Goal: Task Accomplishment & Management: Use online tool/utility

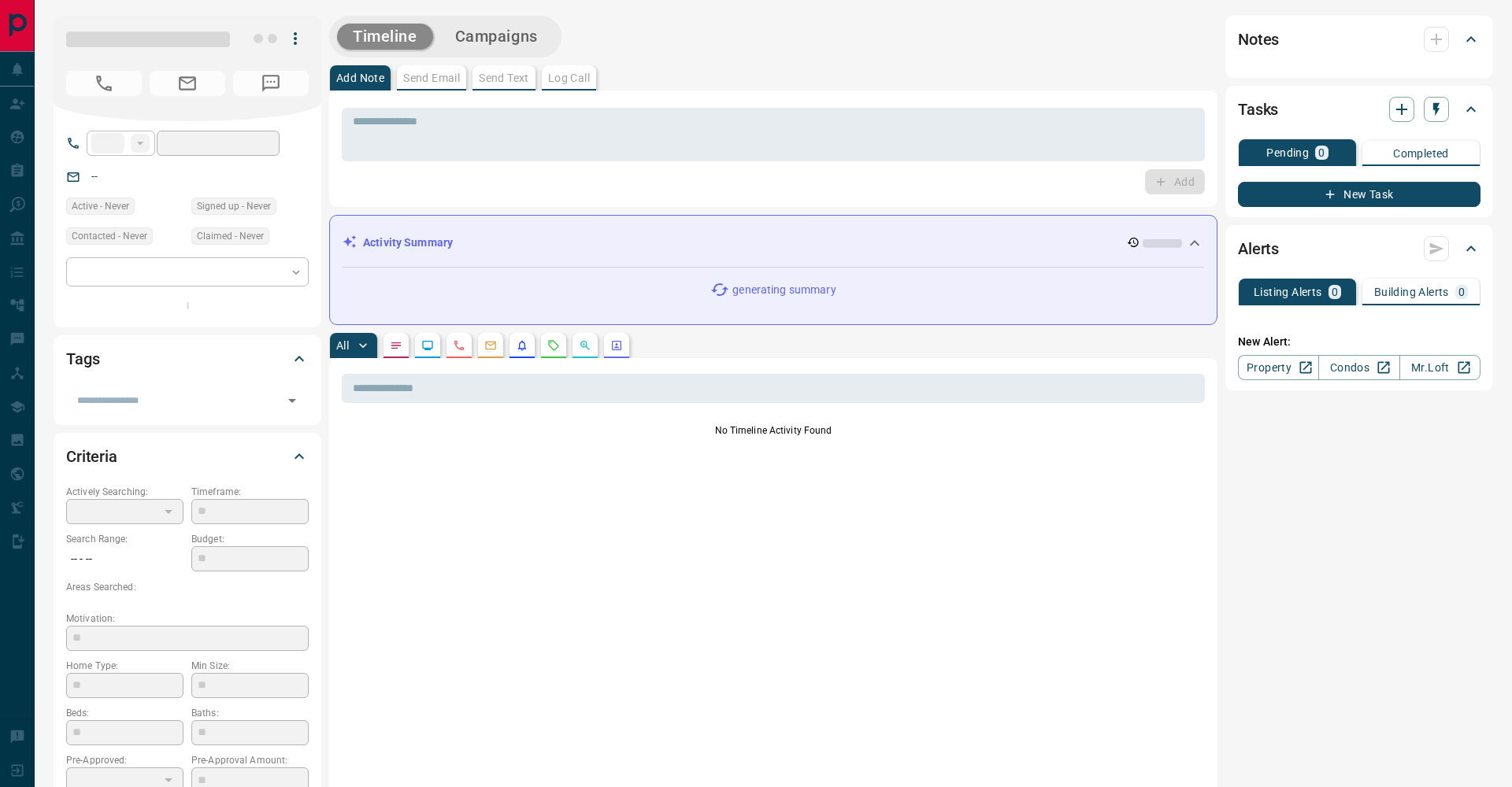
type input "**"
type input "**********"
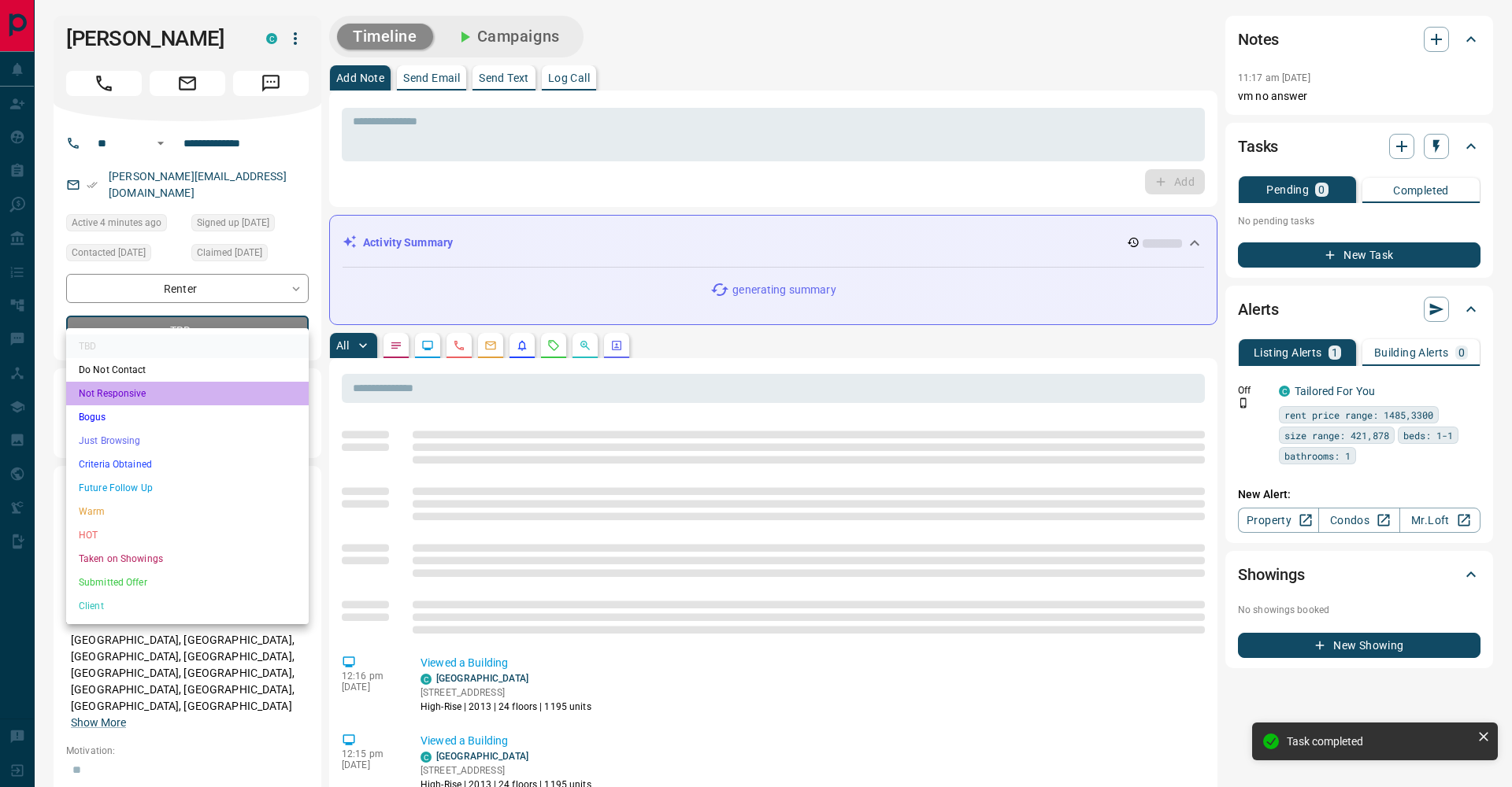
click at [259, 398] on li "Not Responsive" at bounding box center [187, 394] width 242 height 24
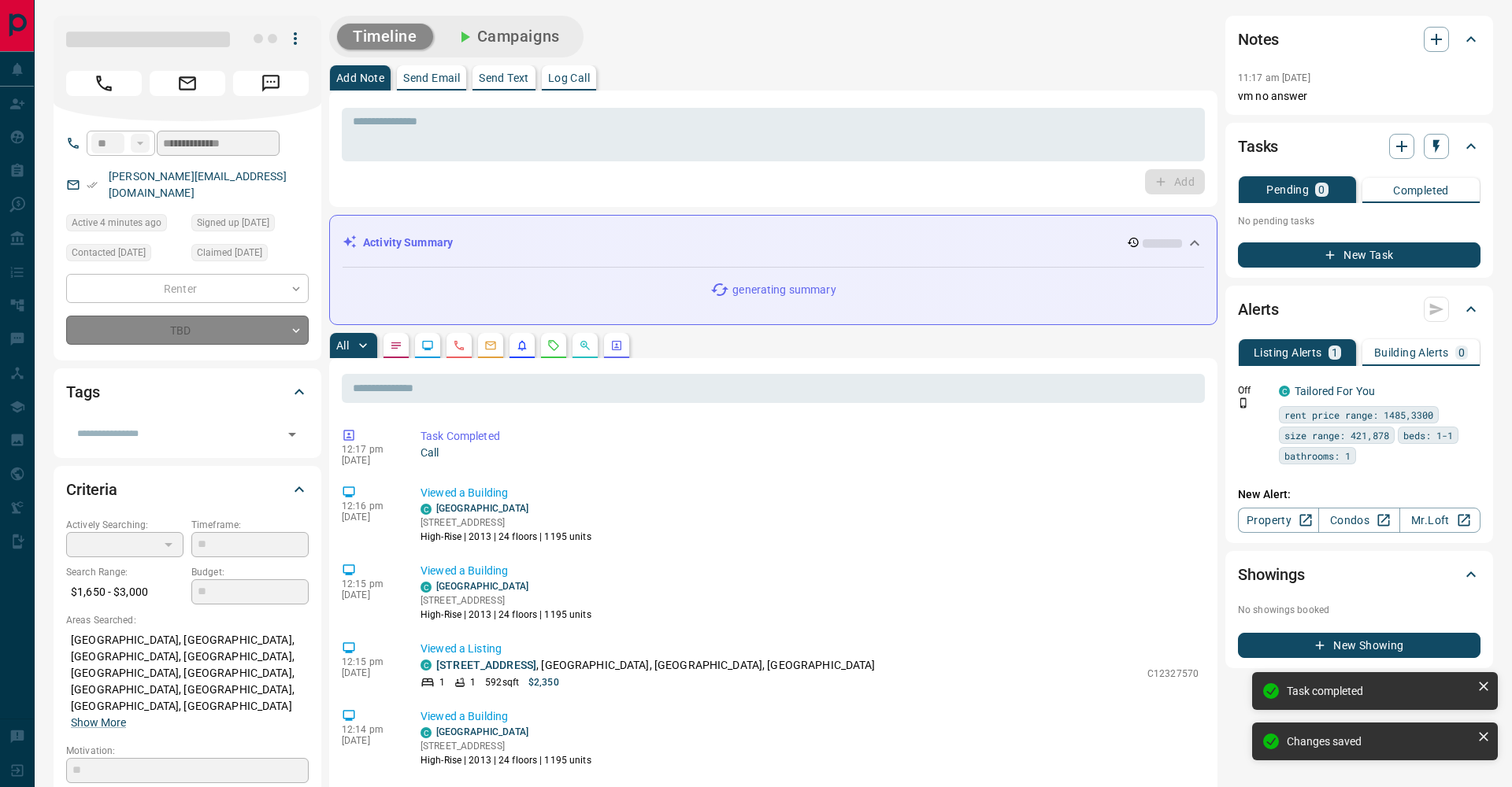
type input "*"
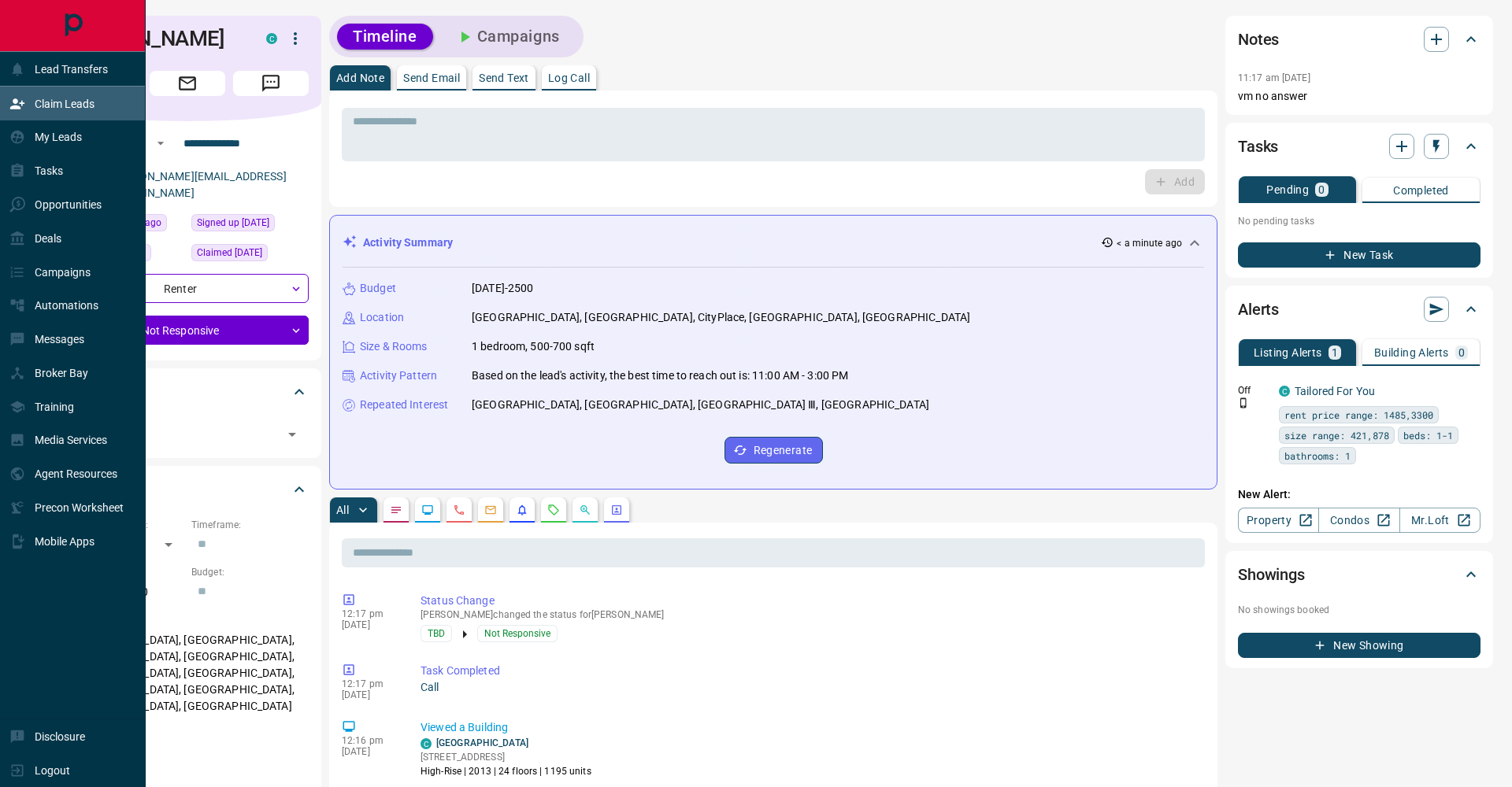
click at [11, 101] on icon at bounding box center [18, 104] width 16 height 16
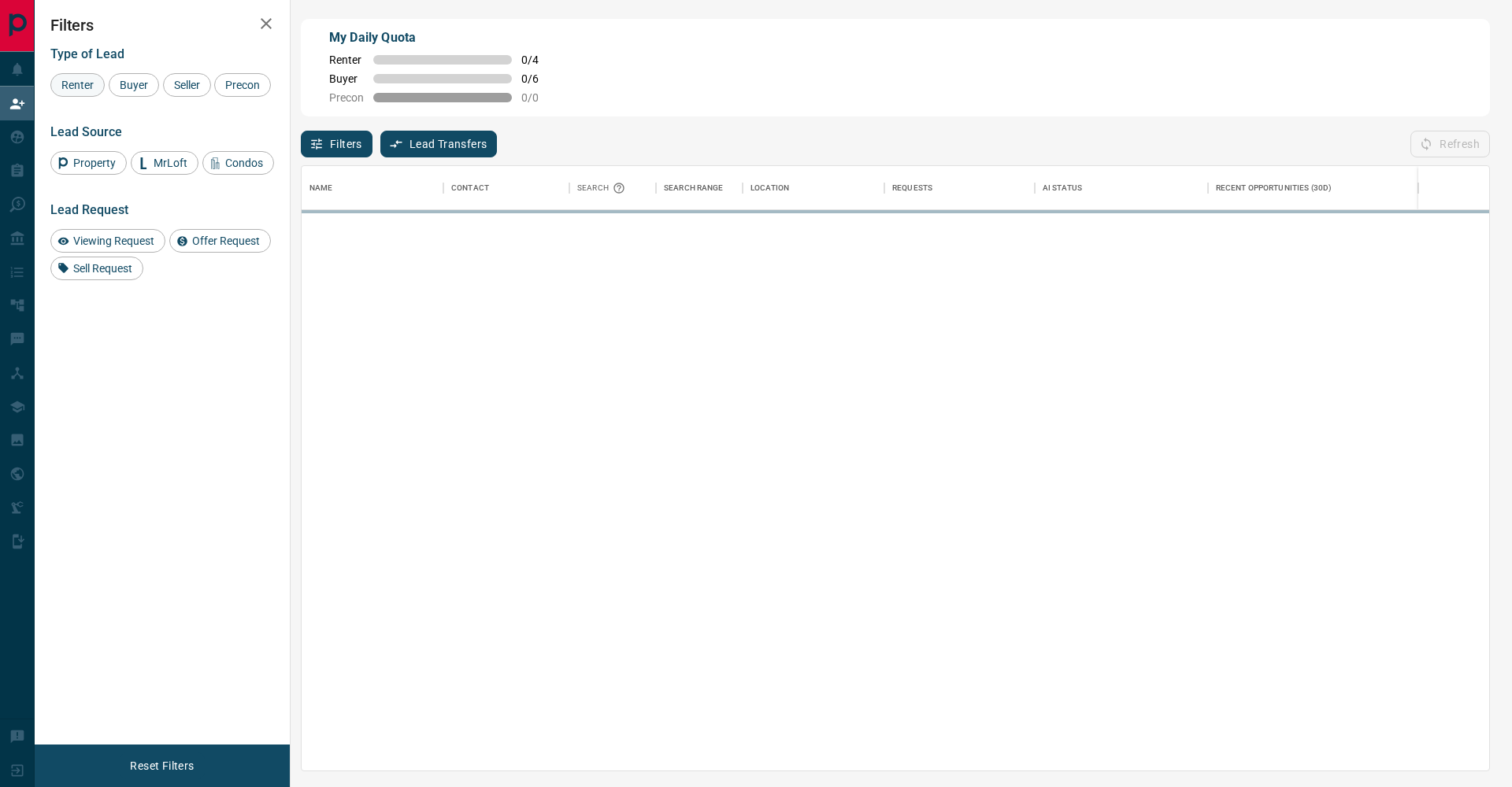
scroll to position [1, 1]
click at [135, 81] on span "Buyer" at bounding box center [134, 85] width 40 height 12
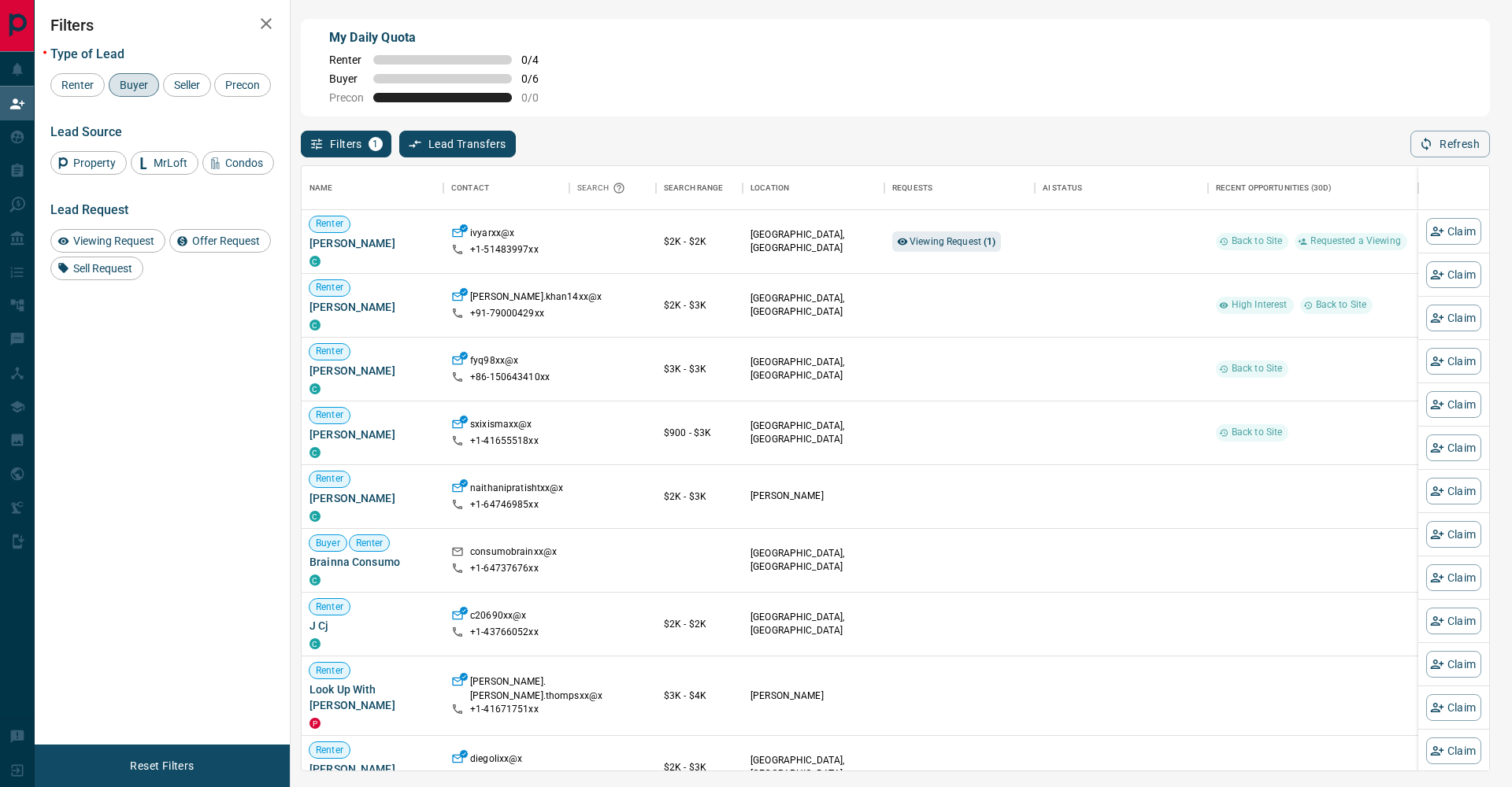
drag, startPoint x: 208, startPoint y: 85, endPoint x: 135, endPoint y: 95, distance: 73.7
click at [206, 85] on span "Seller" at bounding box center [187, 85] width 37 height 12
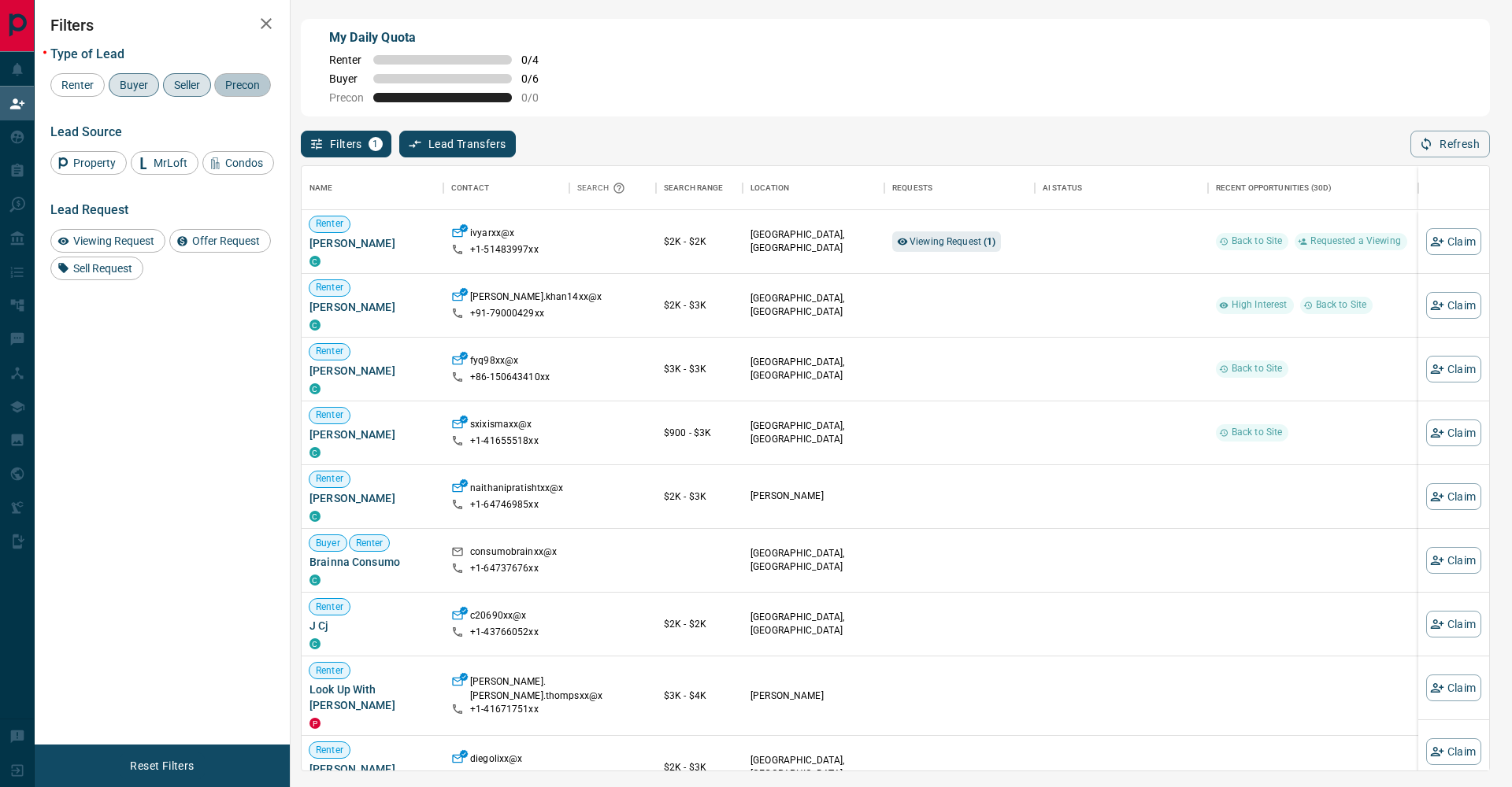
drag, startPoint x: 94, startPoint y: 113, endPoint x: 247, endPoint y: 63, distance: 161.0
click at [220, 91] on span "Precon" at bounding box center [242, 85] width 46 height 12
click at [263, 34] on button "button" at bounding box center [266, 24] width 32 height 32
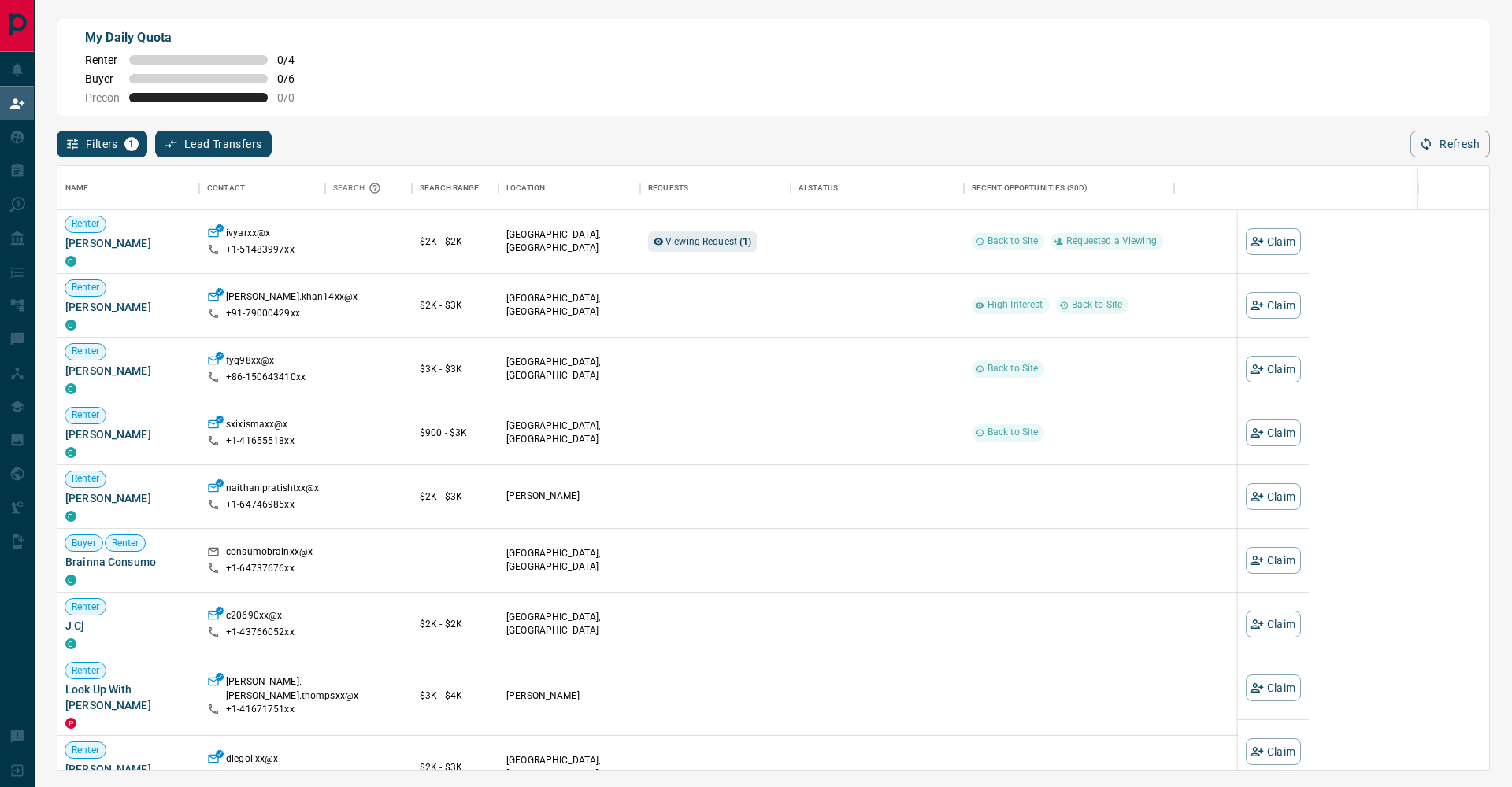
scroll to position [604, 1431]
